Goal: Task Accomplishment & Management: Manage account settings

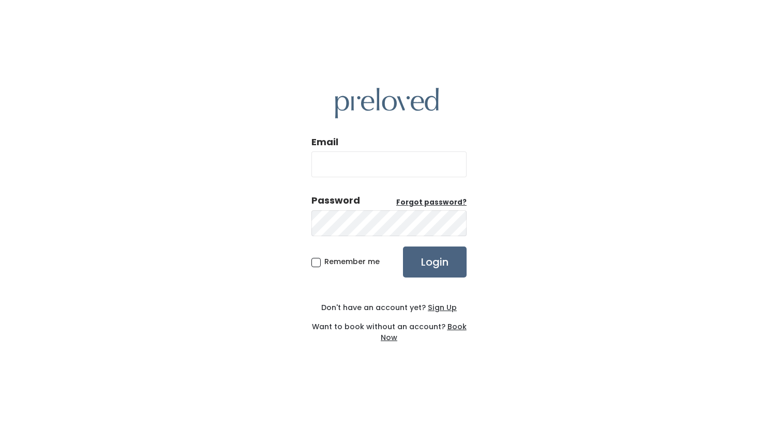
type input "Kailey.carter2@outlook.com"
click at [446, 254] on input "Login" at bounding box center [435, 262] width 64 height 31
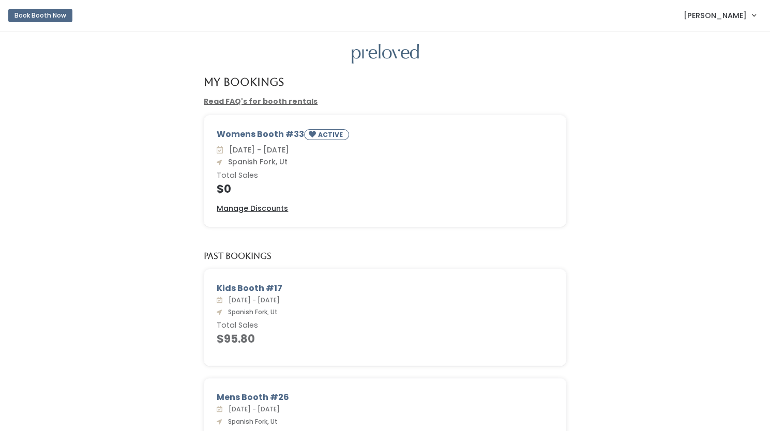
click at [371, 188] on h4 "$0" at bounding box center [385, 189] width 337 height 12
click at [289, 150] on span "[DATE] - [DATE]" at bounding box center [257, 150] width 64 height 10
click at [266, 133] on div "Womens Booth #33 ACTIVE" at bounding box center [385, 136] width 337 height 16
click at [318, 179] on h6 "Total Sales" at bounding box center [385, 176] width 337 height 8
